Goal: Find specific page/section: Find specific page/section

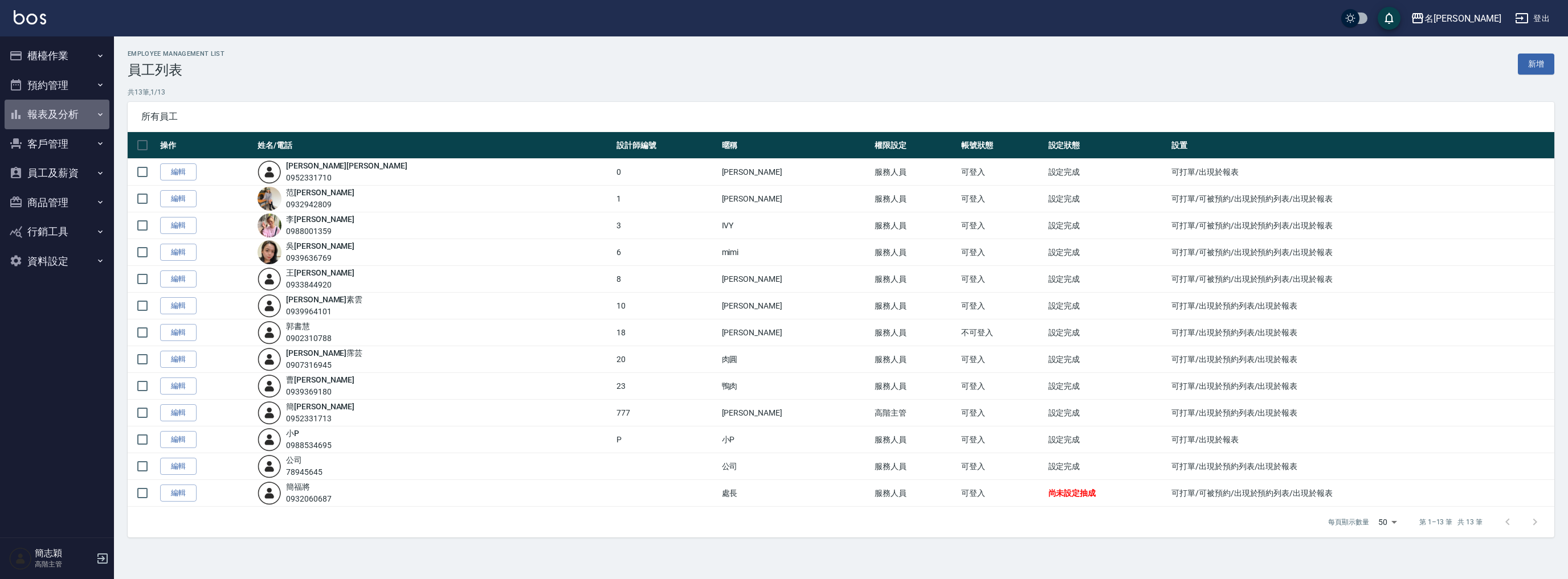
click at [75, 112] on button "報表及分析" at bounding box center [57, 114] width 105 height 30
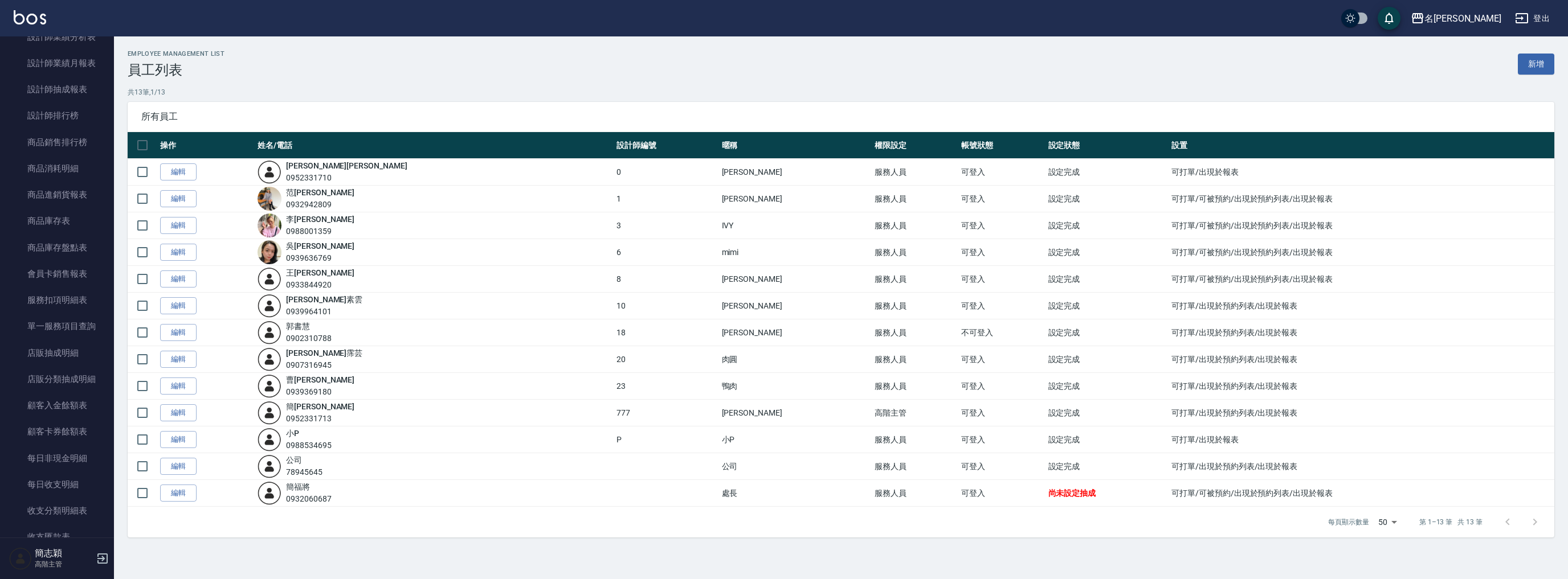
scroll to position [893, 0]
click at [64, 280] on link "多店業績統計表" at bounding box center [57, 281] width 105 height 26
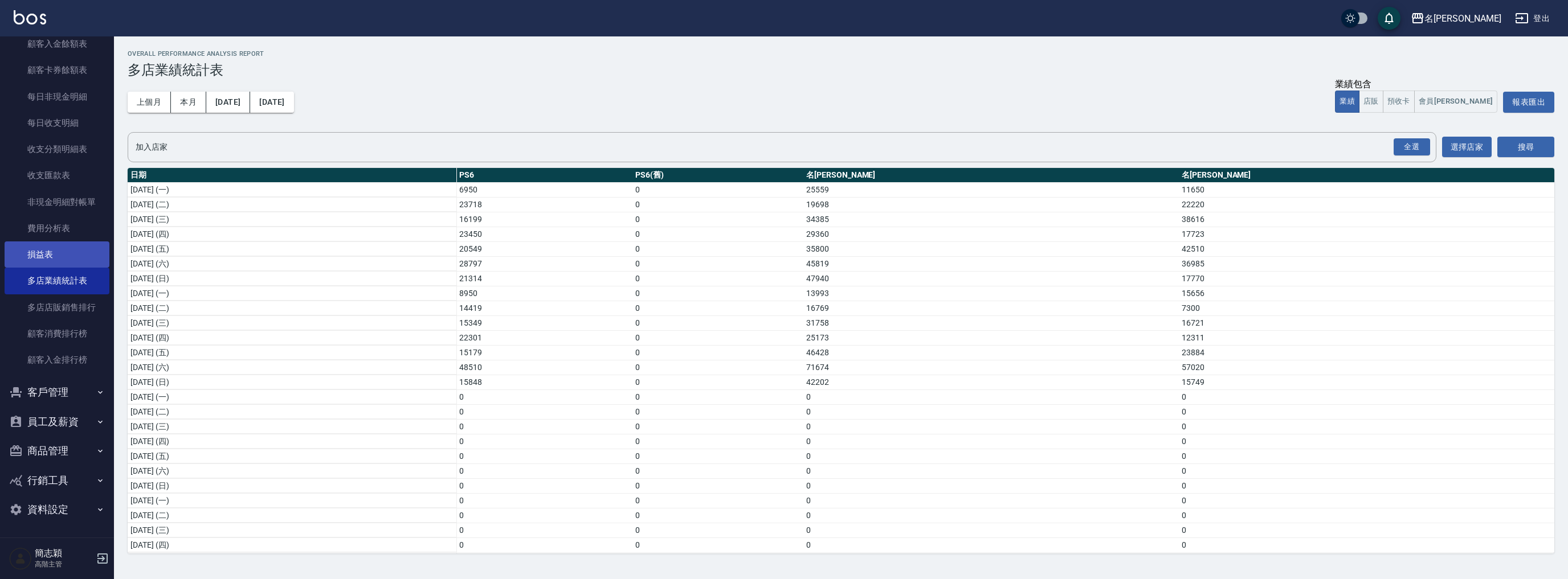
click at [55, 259] on link "損益表" at bounding box center [57, 255] width 105 height 26
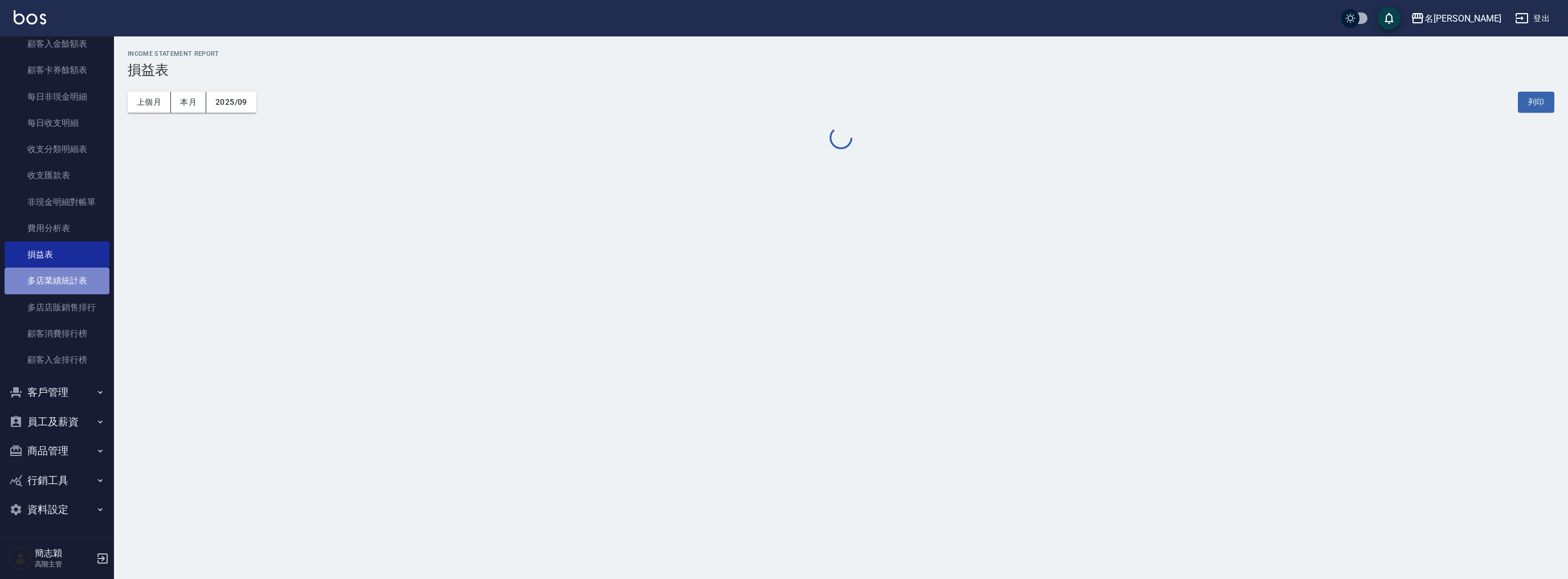
click at [69, 284] on link "多店業績統計表" at bounding box center [57, 281] width 105 height 26
